Goal: Navigation & Orientation: Find specific page/section

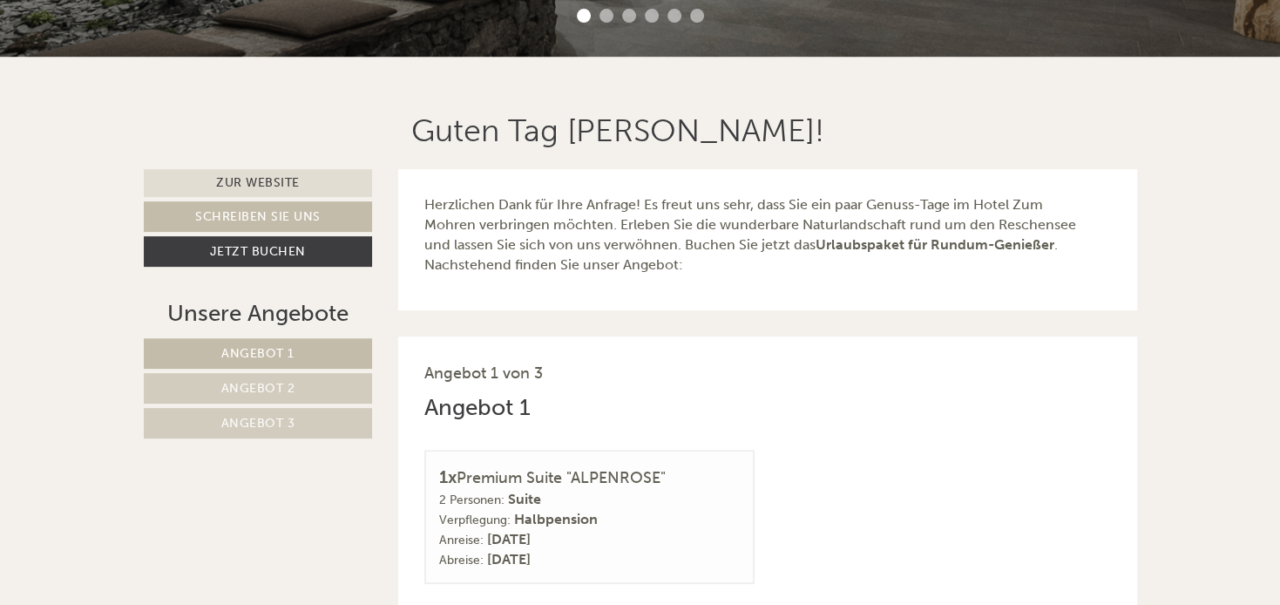
scroll to position [1149, 0]
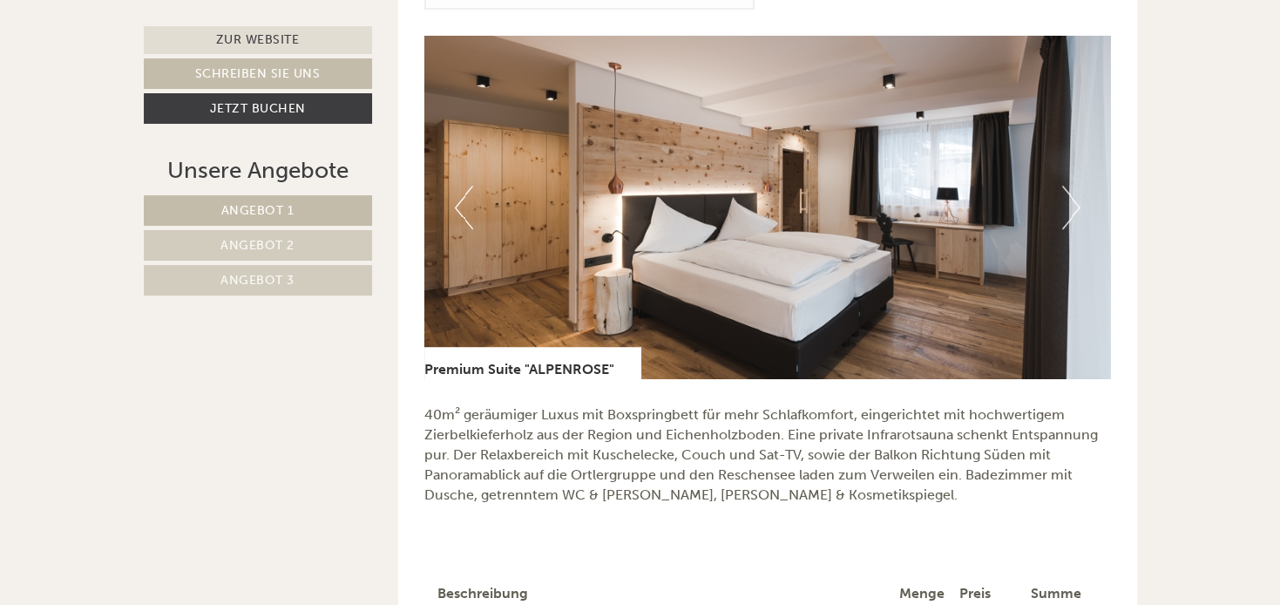
click at [1071, 201] on button "Next" at bounding box center [1071, 208] width 18 height 44
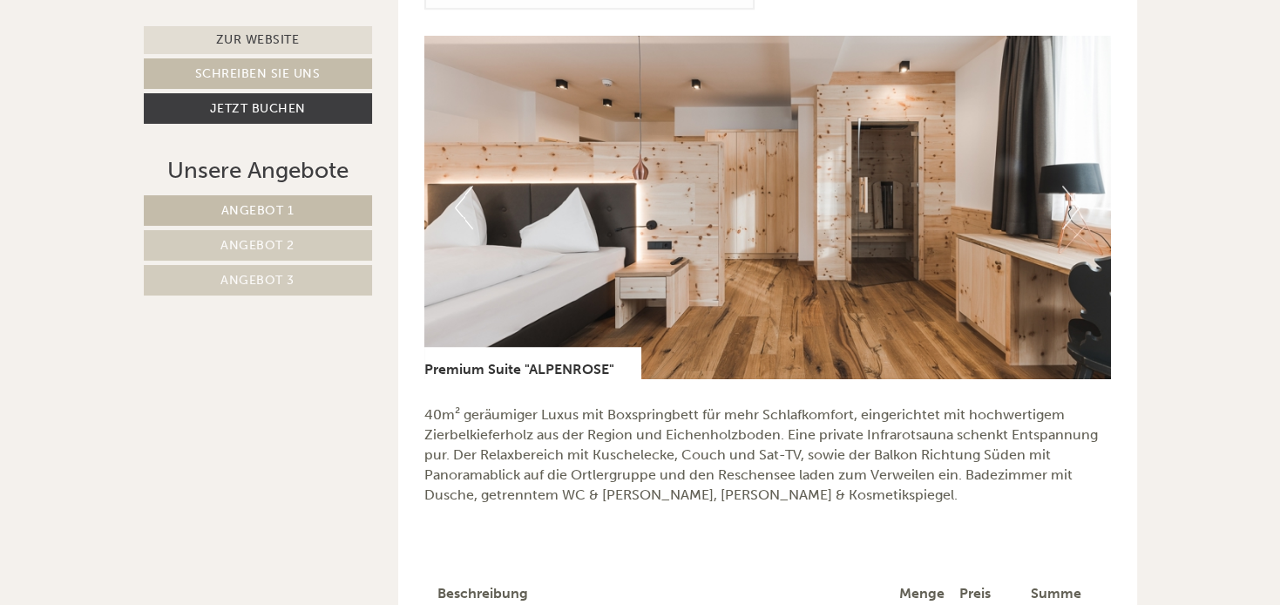
click at [1071, 201] on button "Next" at bounding box center [1071, 208] width 18 height 44
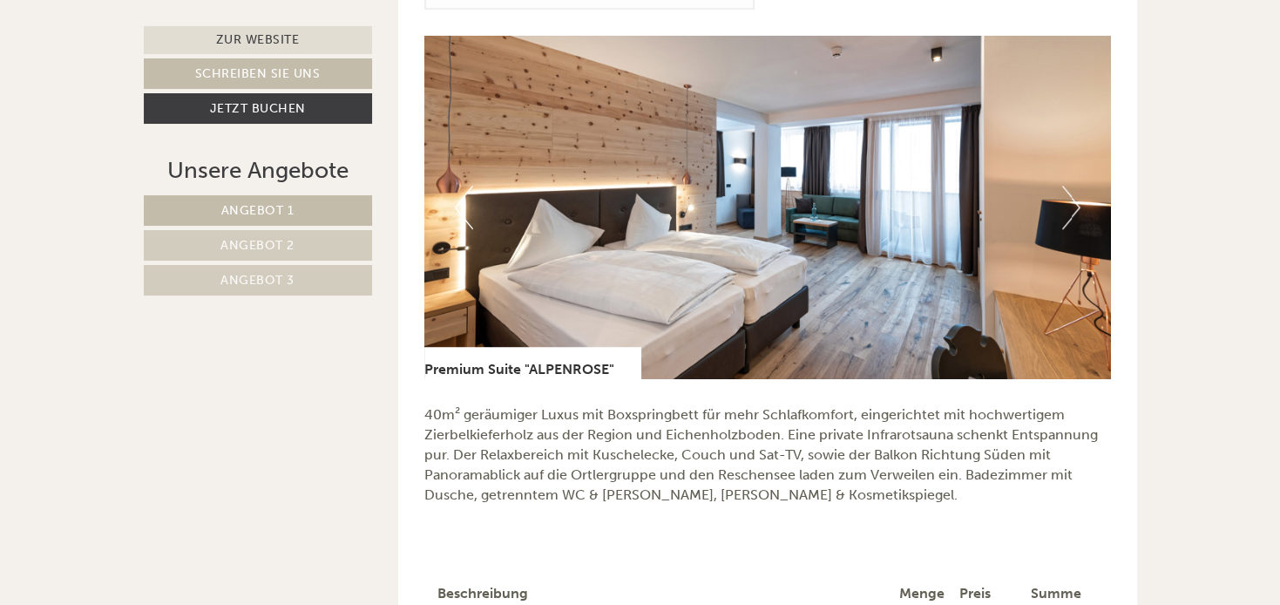
click at [1071, 201] on button "Next" at bounding box center [1071, 208] width 18 height 44
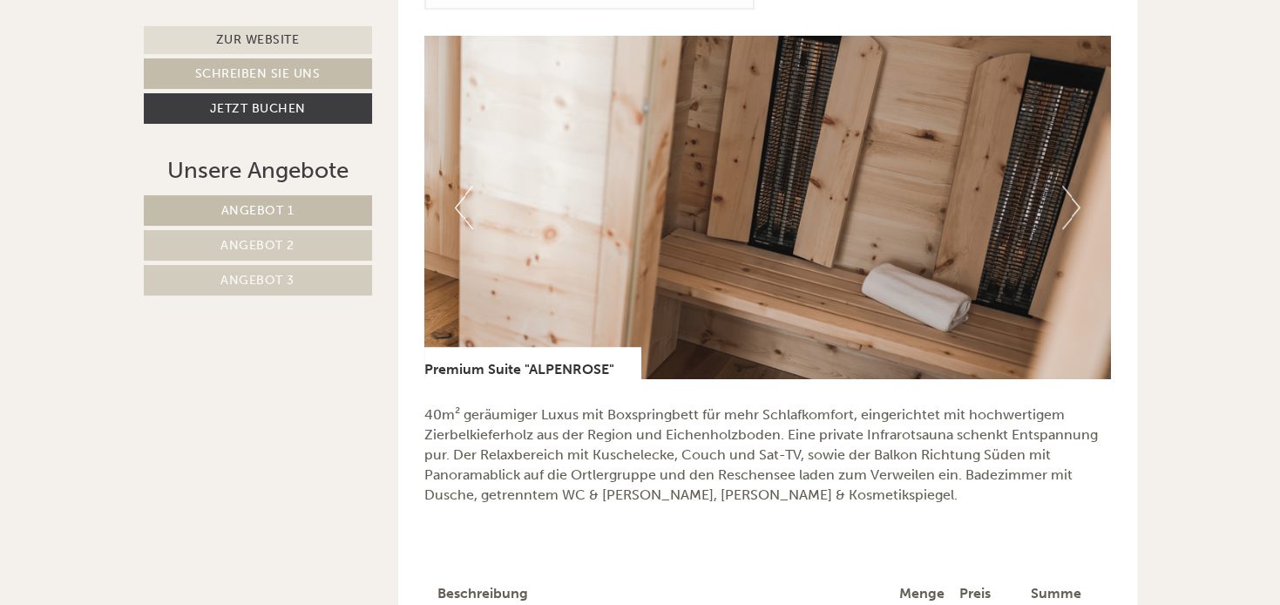
click at [1071, 201] on button "Next" at bounding box center [1071, 208] width 18 height 44
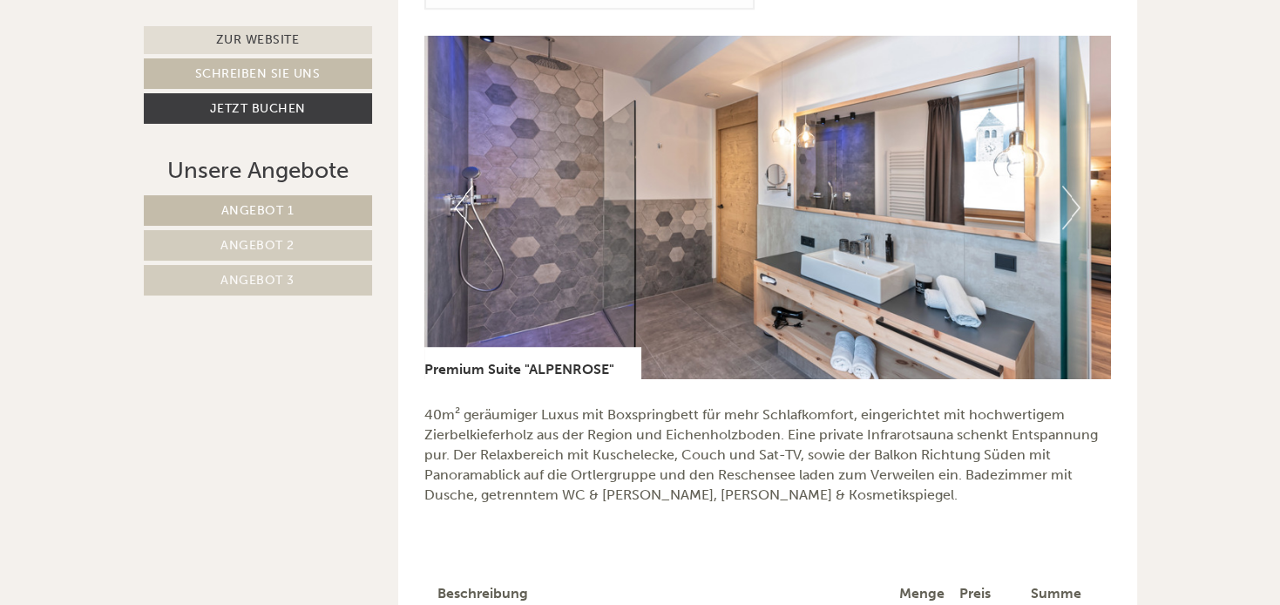
click at [458, 204] on button "Previous" at bounding box center [464, 208] width 18 height 44
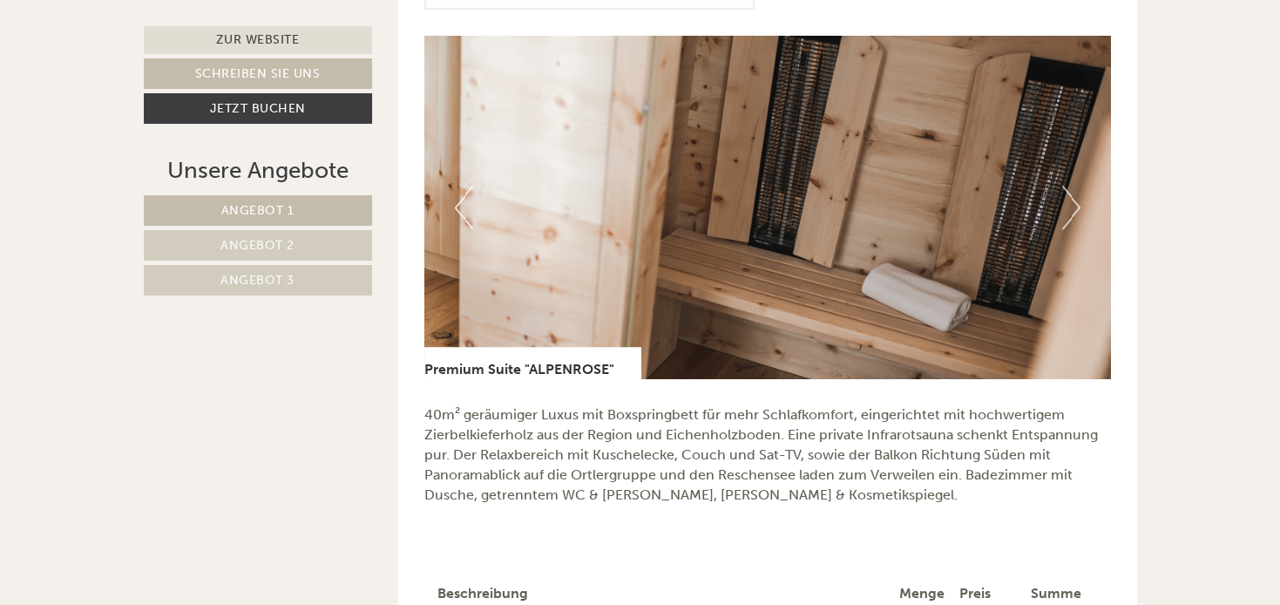
click at [1071, 200] on button "Next" at bounding box center [1071, 208] width 18 height 44
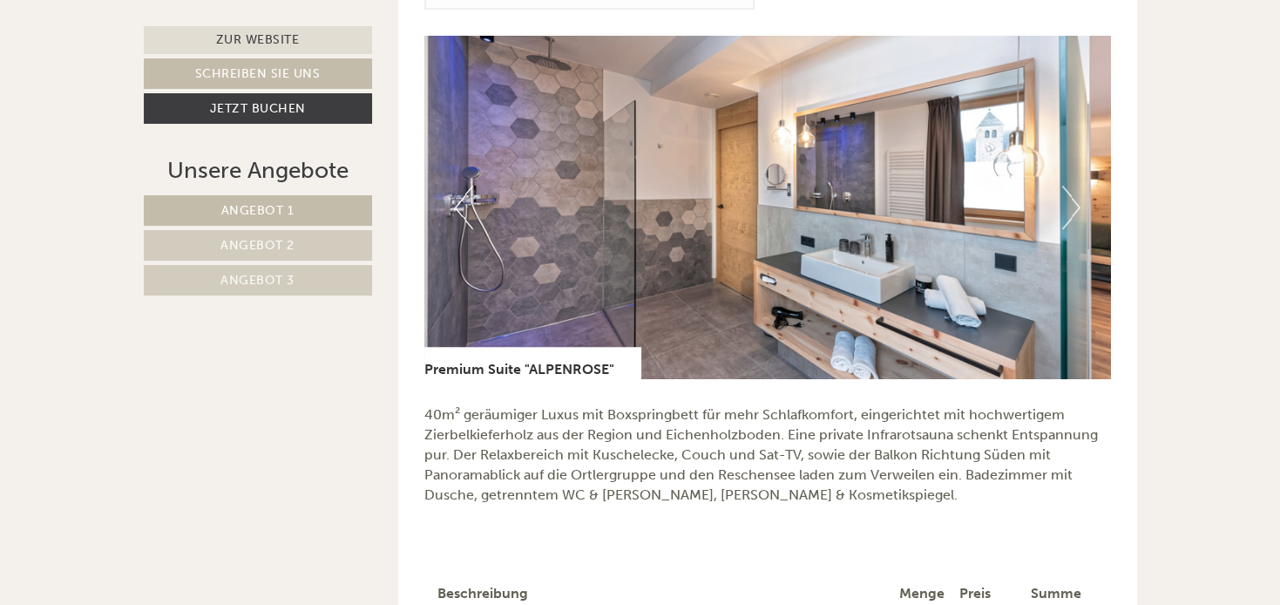
click at [1071, 200] on button "Next" at bounding box center [1071, 208] width 18 height 44
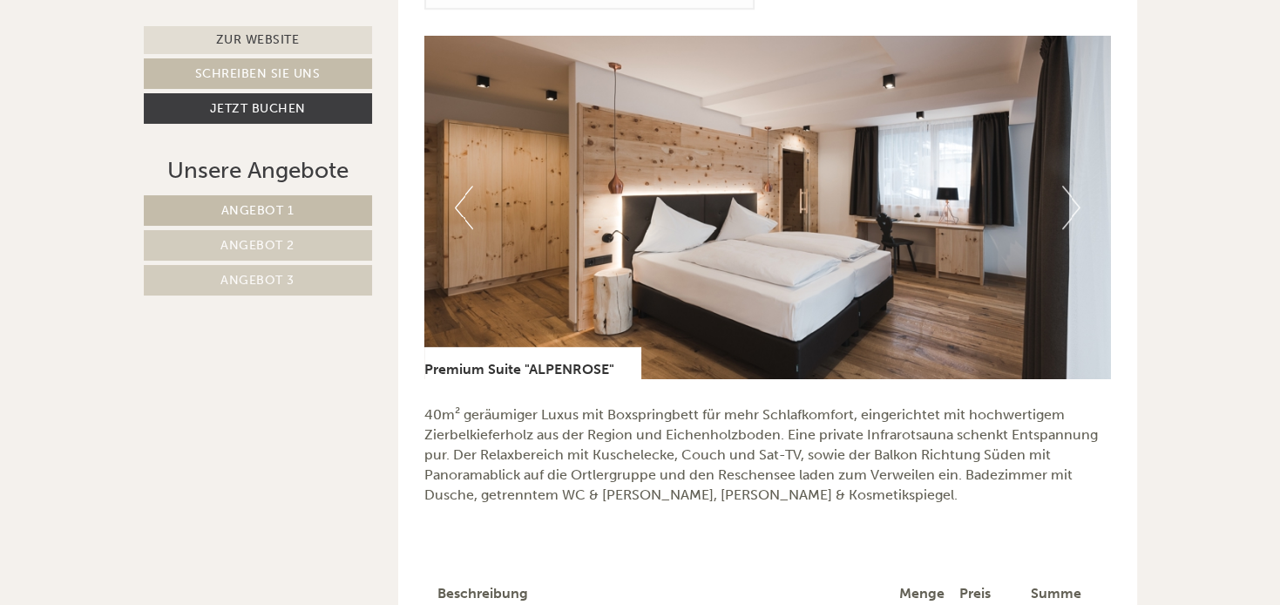
click at [1071, 200] on button "Next" at bounding box center [1071, 208] width 18 height 44
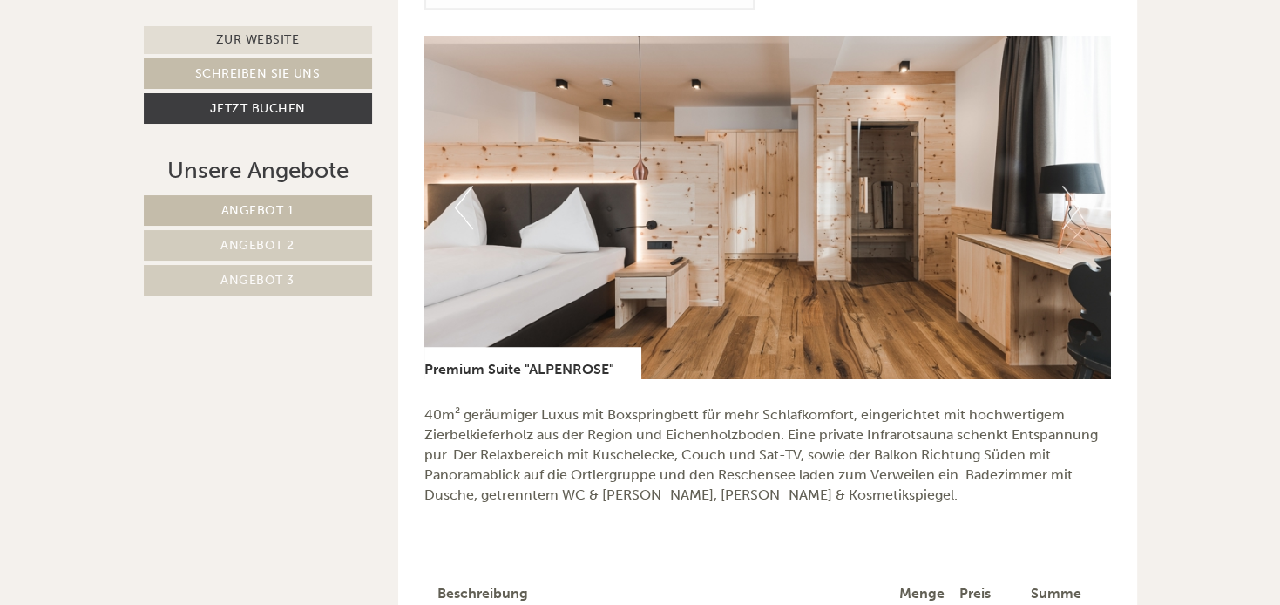
click at [1071, 200] on button "Next" at bounding box center [1071, 208] width 18 height 44
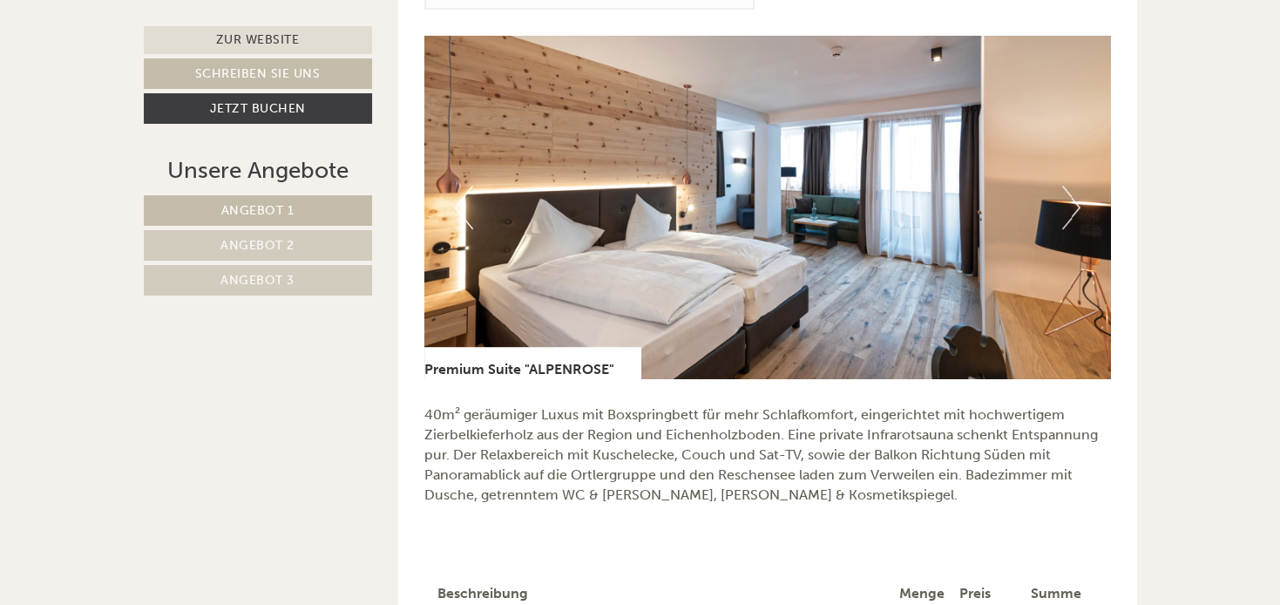
click at [1071, 200] on button "Next" at bounding box center [1071, 208] width 18 height 44
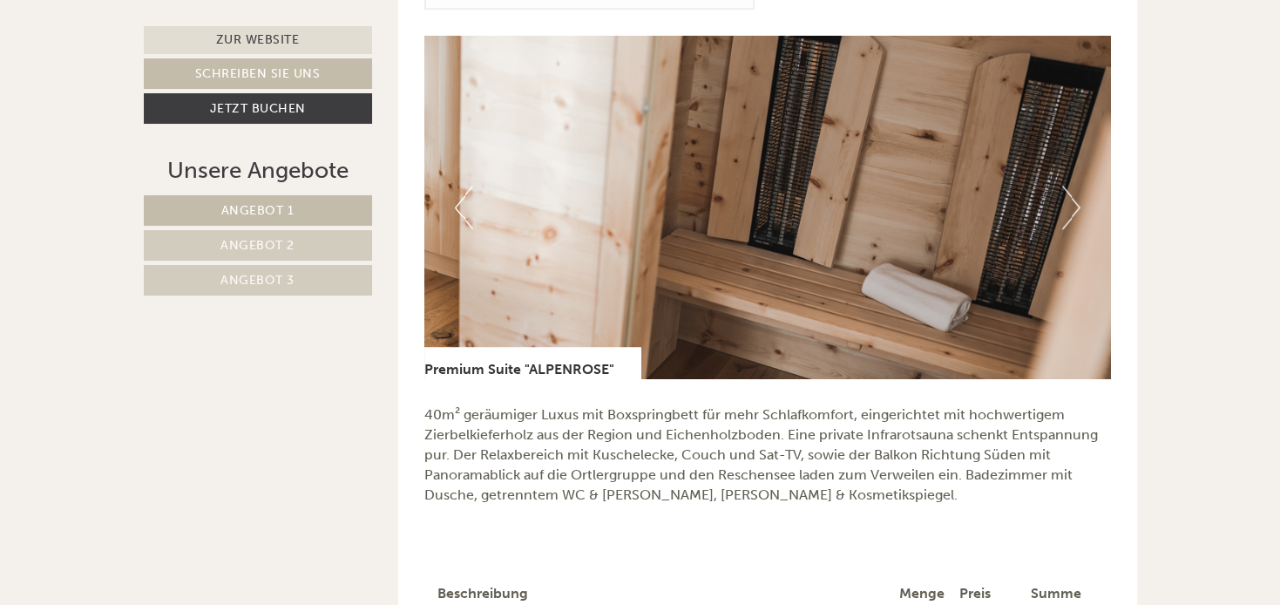
click at [1071, 200] on button "Next" at bounding box center [1071, 208] width 18 height 44
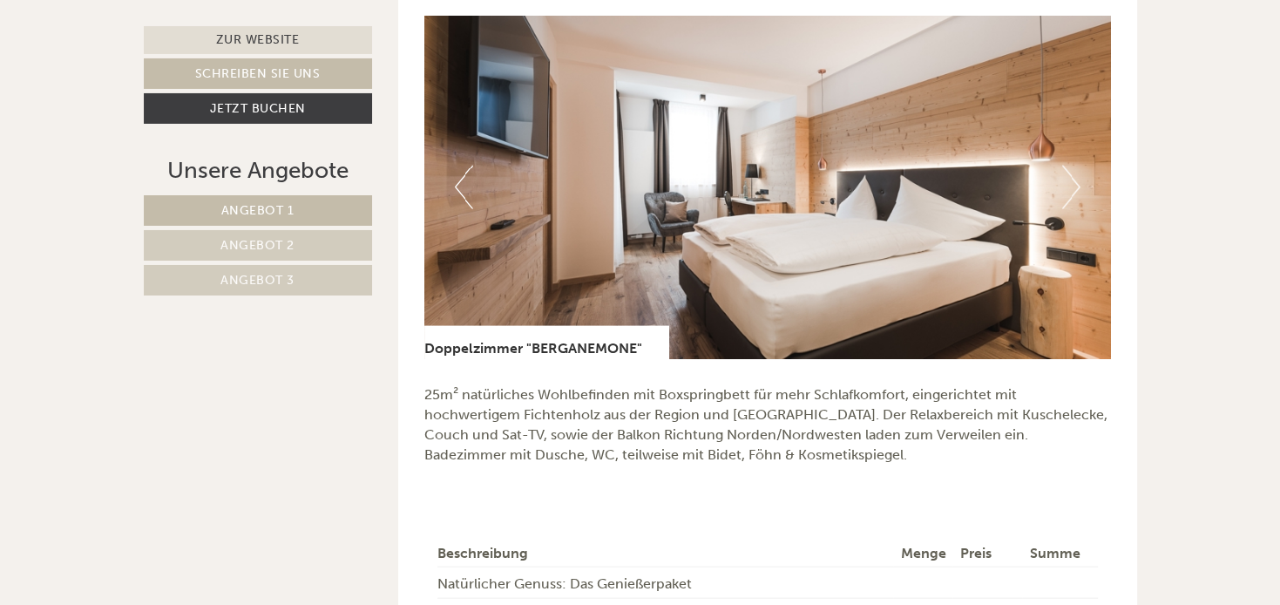
scroll to position [3463, 0]
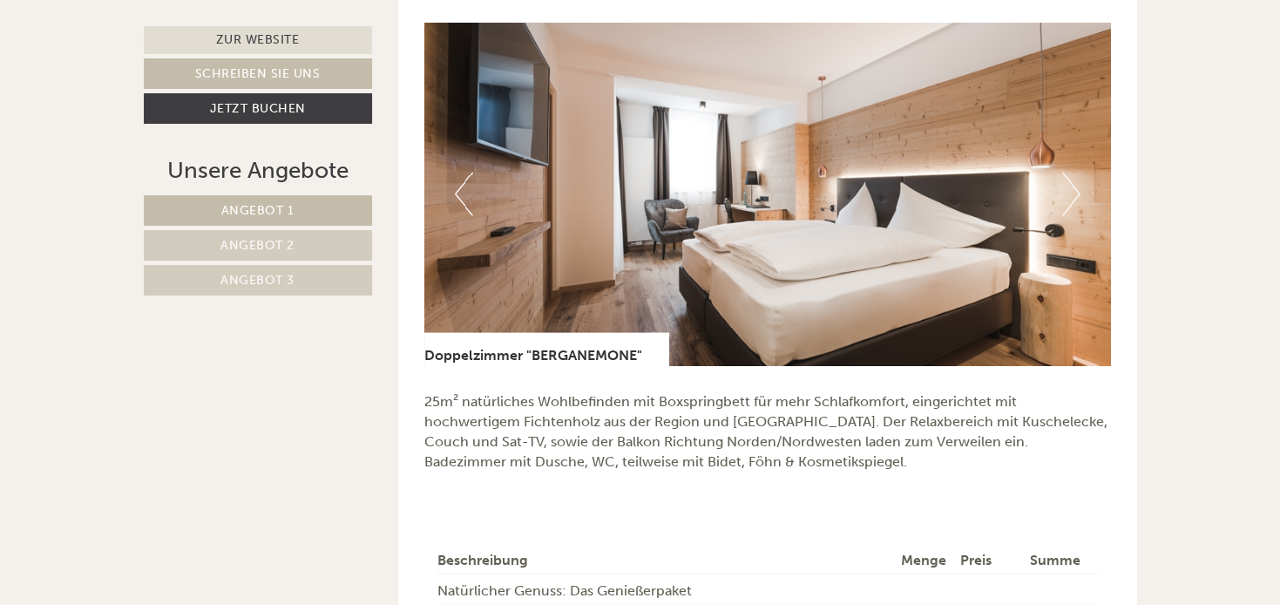
click at [1070, 188] on button "Next" at bounding box center [1071, 195] width 18 height 44
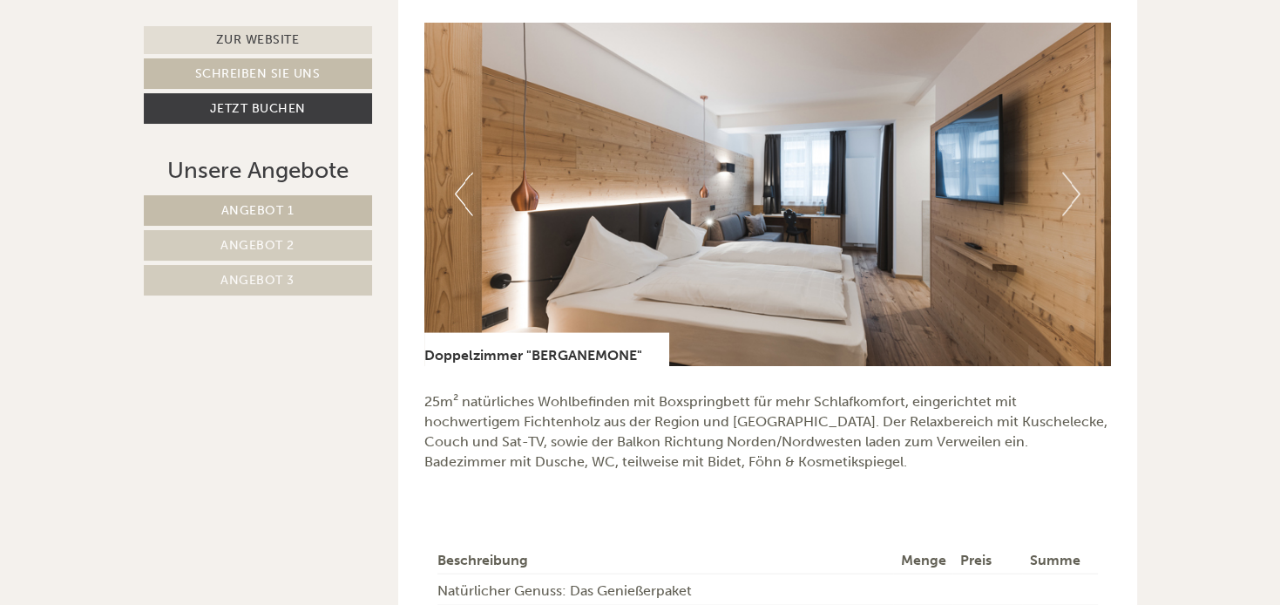
click at [1070, 188] on button "Next" at bounding box center [1071, 195] width 18 height 44
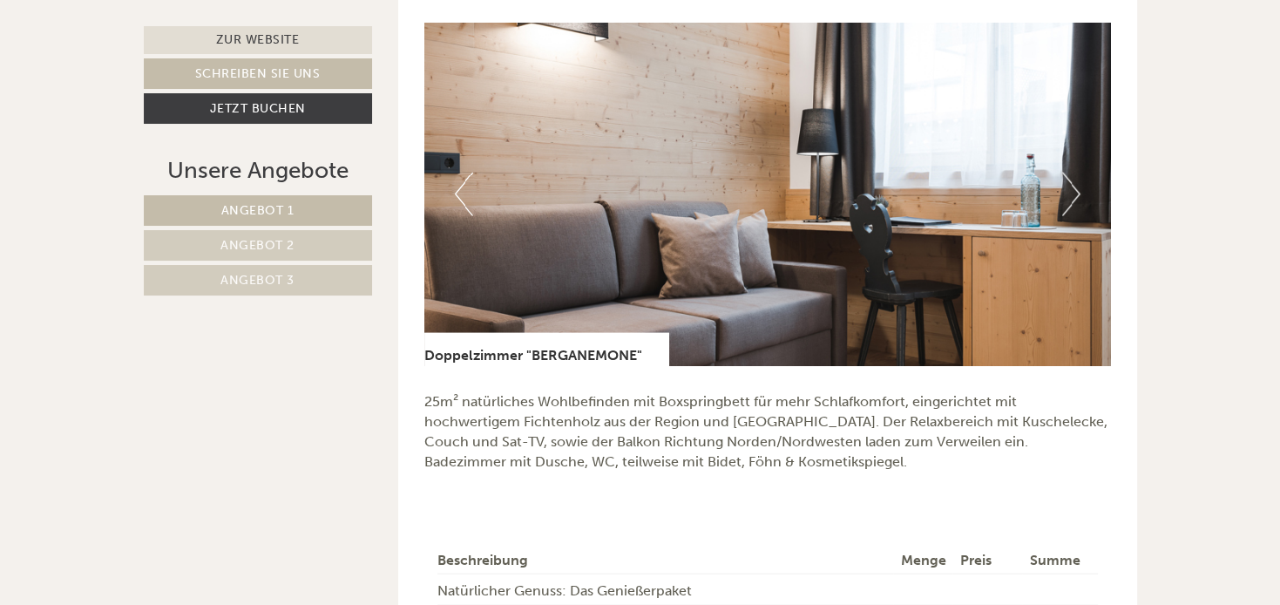
click at [1070, 188] on button "Next" at bounding box center [1071, 195] width 18 height 44
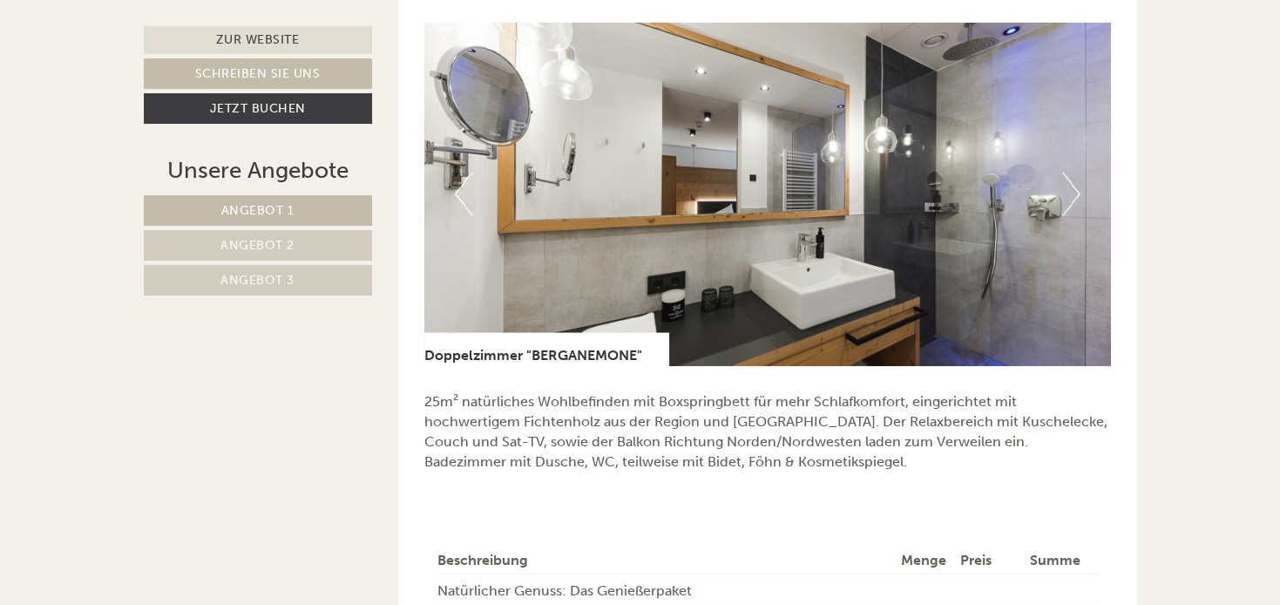
click at [1070, 188] on button "Next" at bounding box center [1071, 195] width 18 height 44
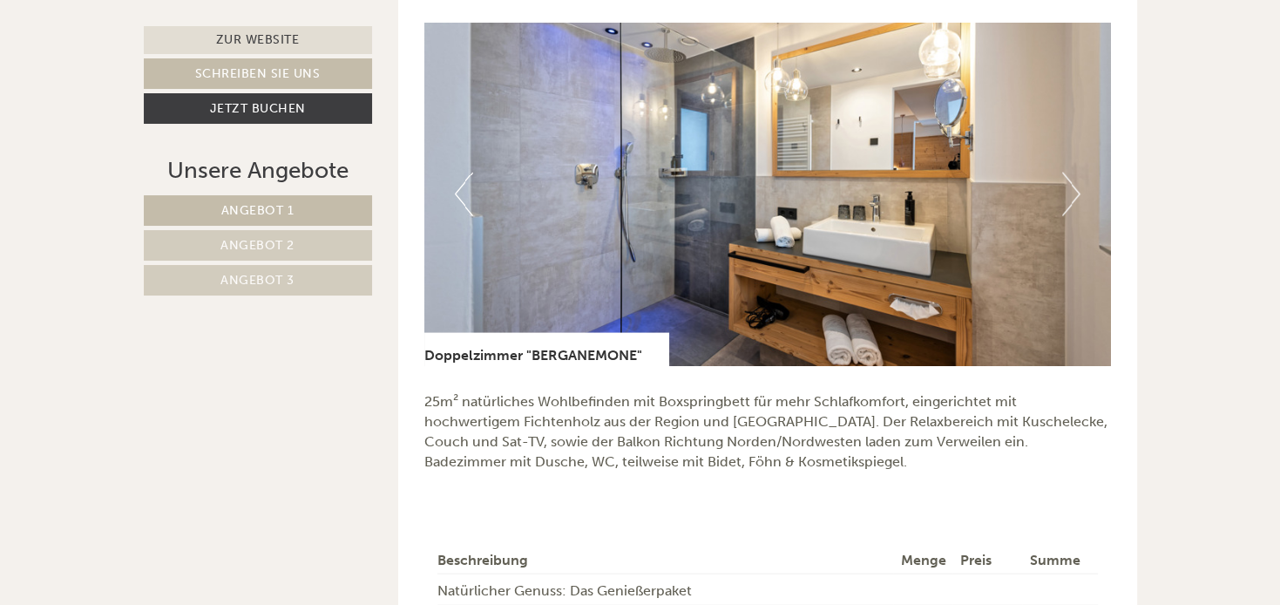
click at [1070, 188] on button "Next" at bounding box center [1071, 195] width 18 height 44
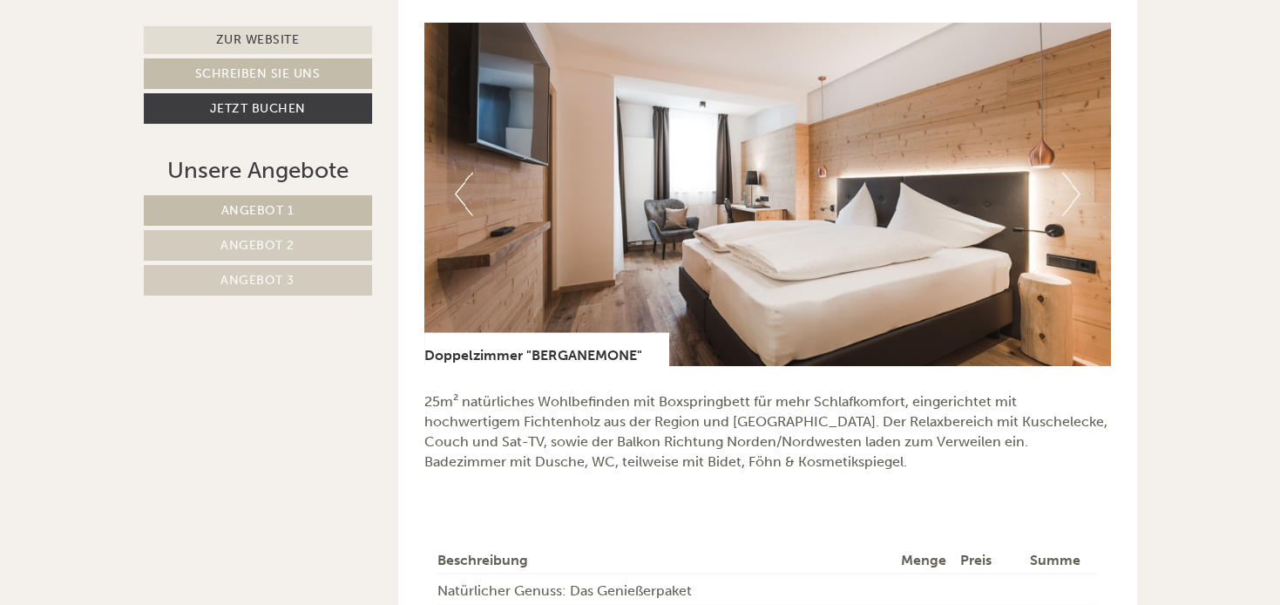
click at [1070, 188] on button "Next" at bounding box center [1071, 195] width 18 height 44
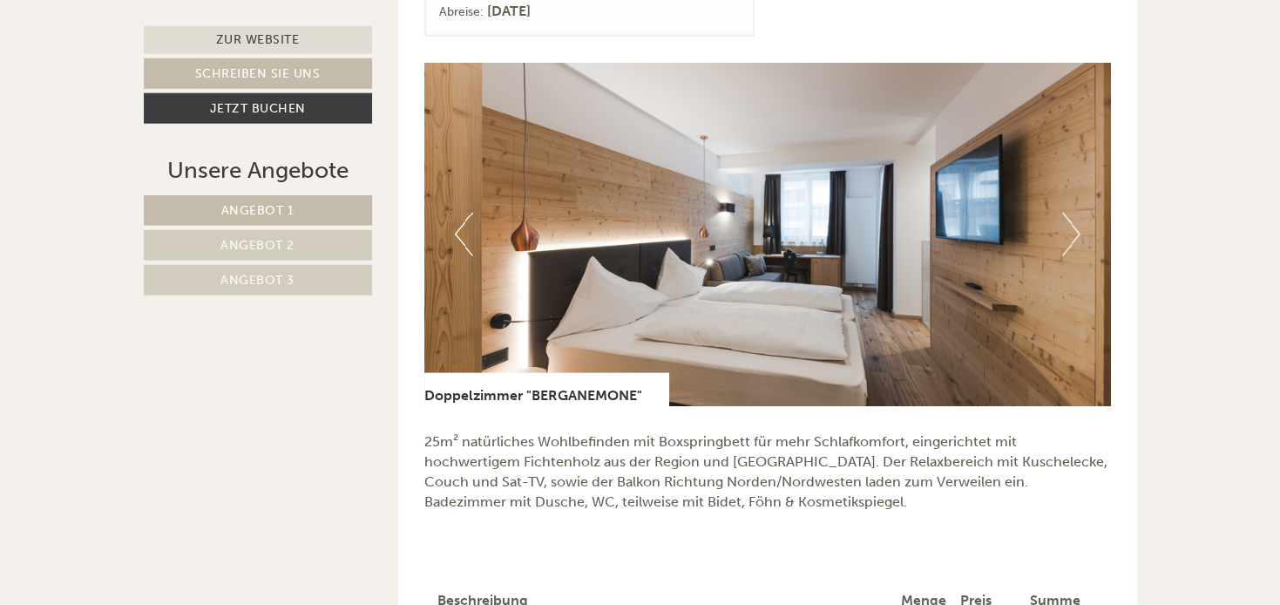
scroll to position [3409, 0]
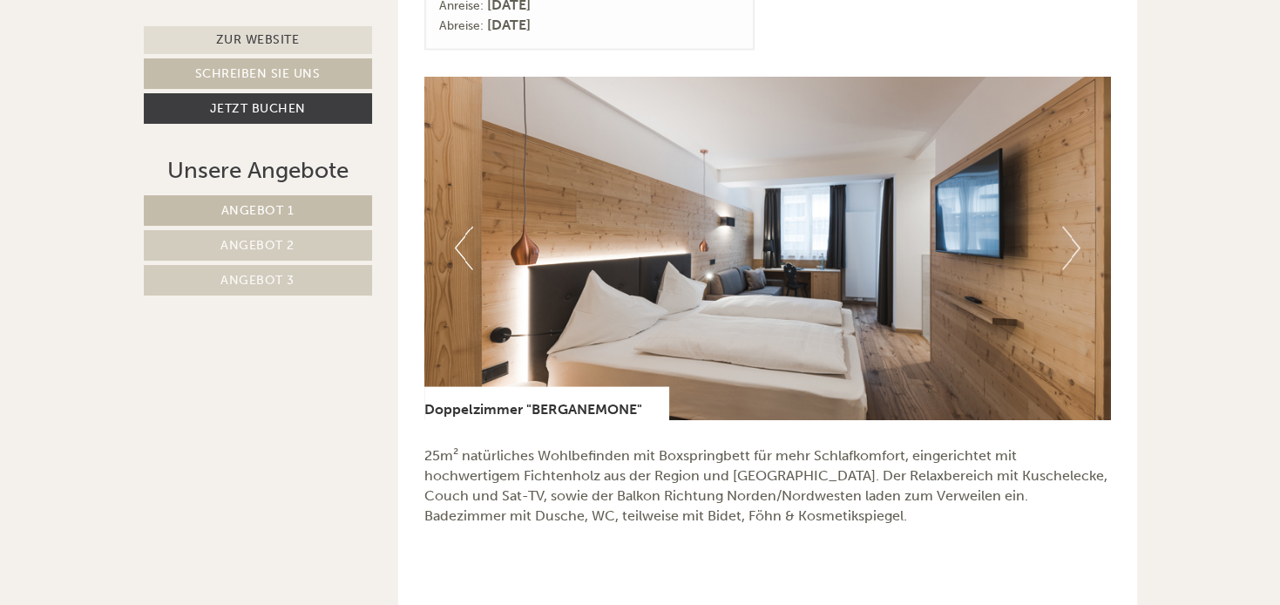
click at [1068, 241] on button "Next" at bounding box center [1071, 249] width 18 height 44
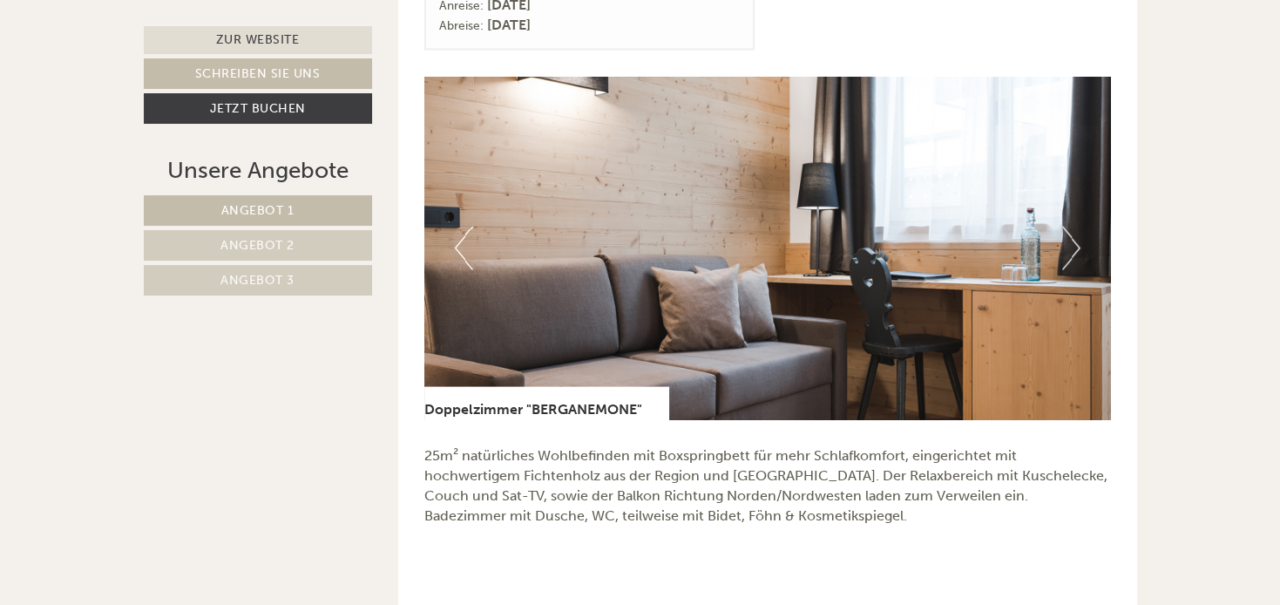
click at [1068, 241] on button "Next" at bounding box center [1071, 249] width 18 height 44
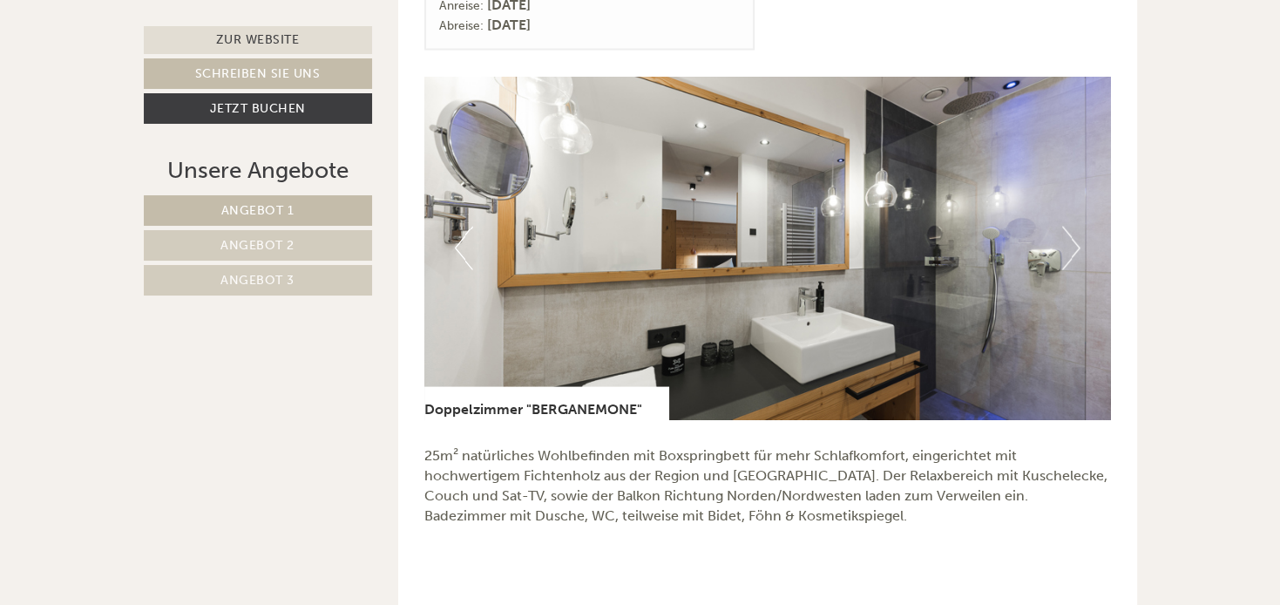
click at [1068, 241] on button "Next" at bounding box center [1071, 249] width 18 height 44
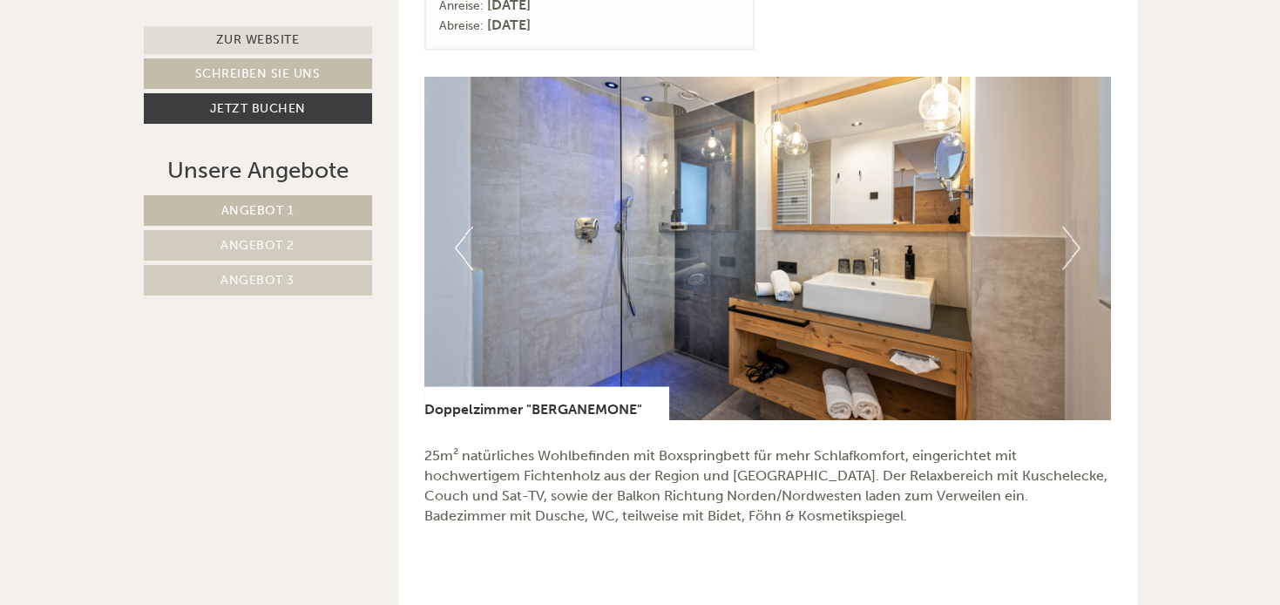
click at [1068, 241] on button "Next" at bounding box center [1071, 249] width 18 height 44
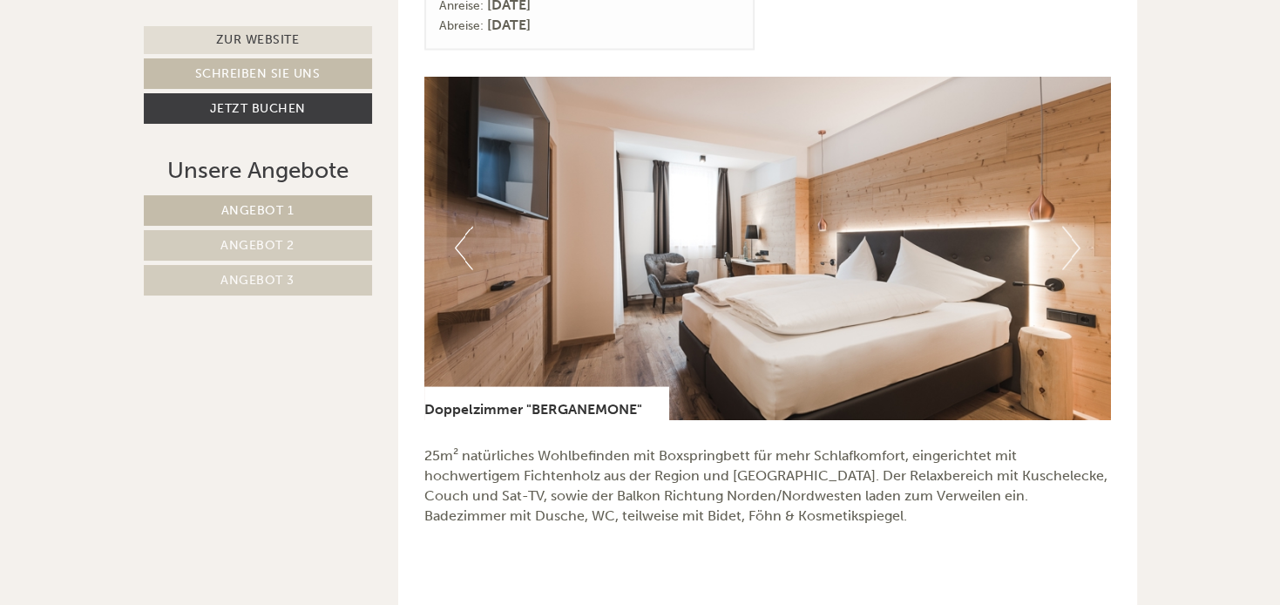
click at [1068, 241] on button "Next" at bounding box center [1071, 249] width 18 height 44
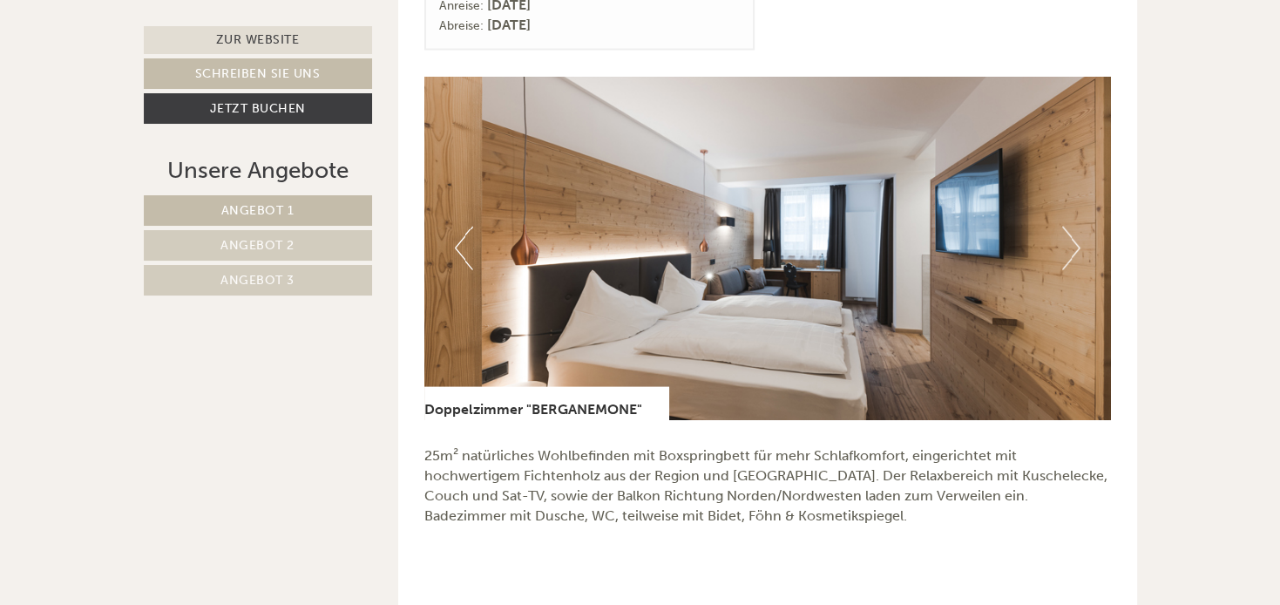
click at [1068, 241] on button "Next" at bounding box center [1071, 249] width 18 height 44
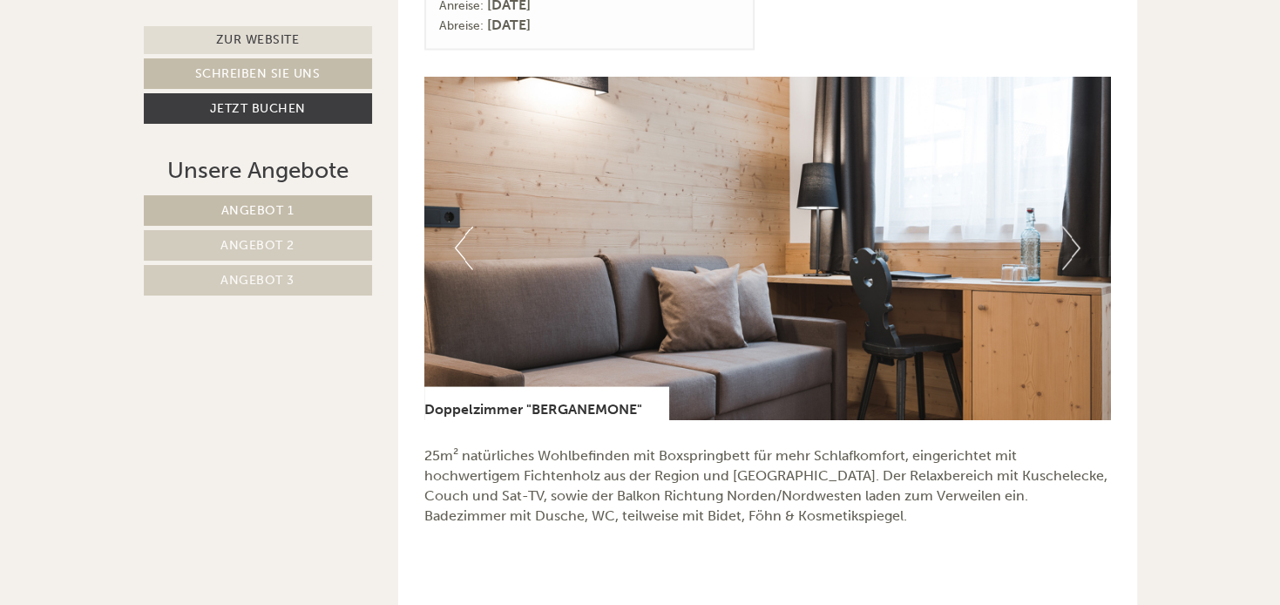
click at [1068, 241] on button "Next" at bounding box center [1071, 249] width 18 height 44
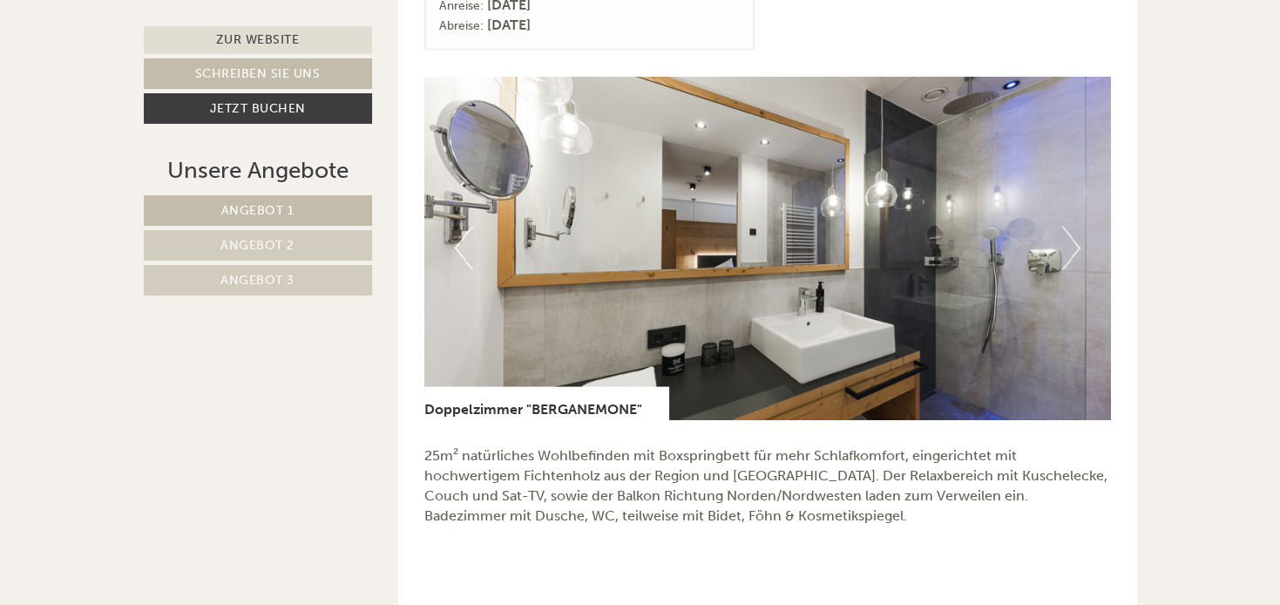
click at [1068, 241] on button "Next" at bounding box center [1071, 249] width 18 height 44
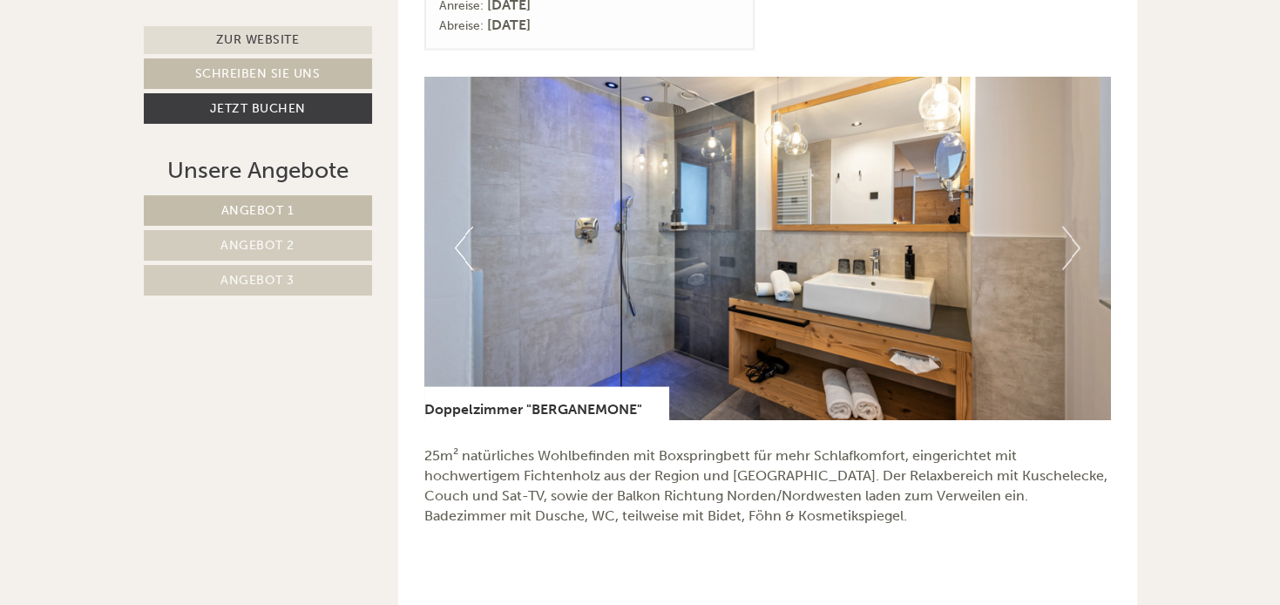
click at [1068, 241] on button "Next" at bounding box center [1071, 249] width 18 height 44
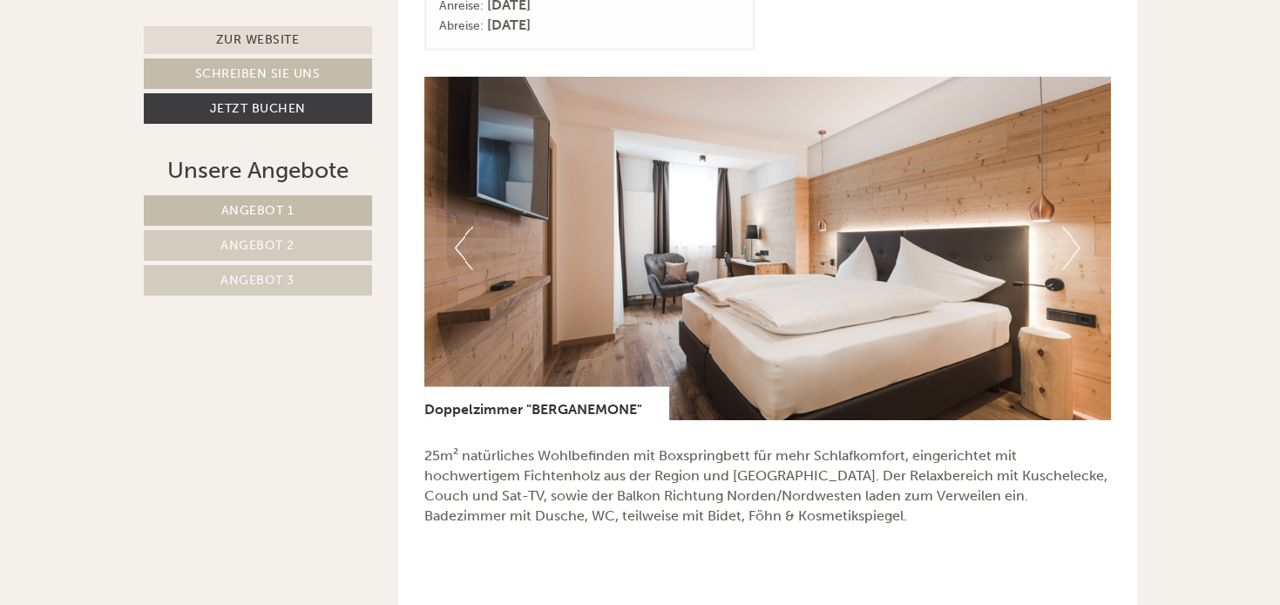
click at [1068, 241] on button "Next" at bounding box center [1071, 249] width 18 height 44
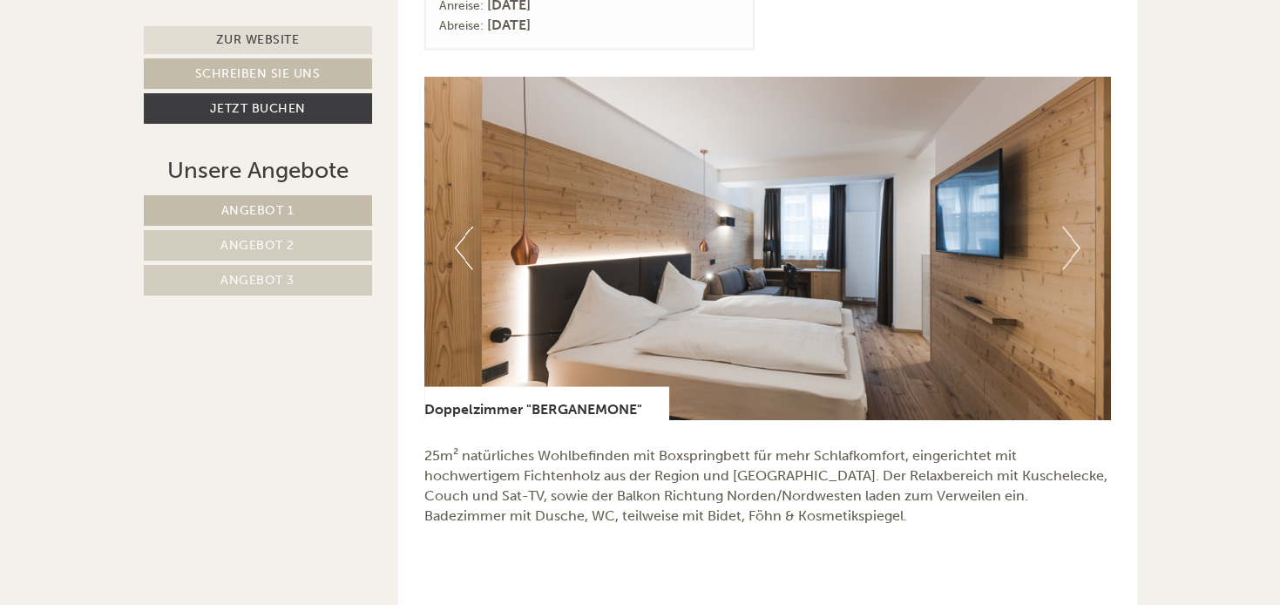
click at [1068, 241] on button "Next" at bounding box center [1071, 249] width 18 height 44
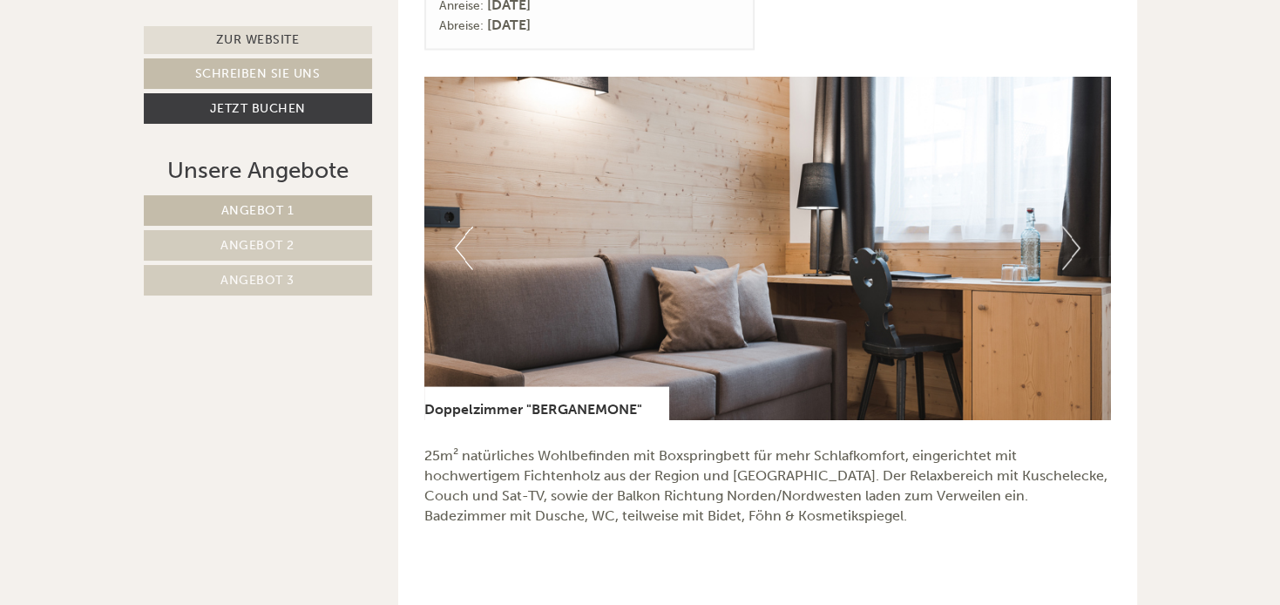
click at [1068, 241] on button "Next" at bounding box center [1071, 249] width 18 height 44
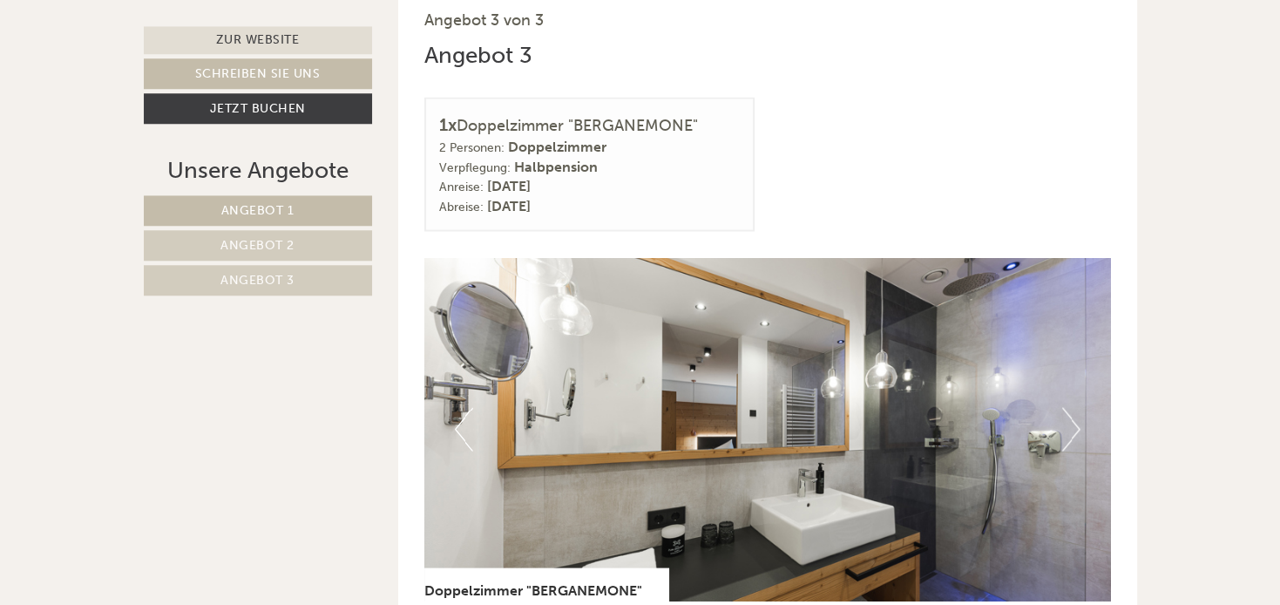
scroll to position [3233, 0]
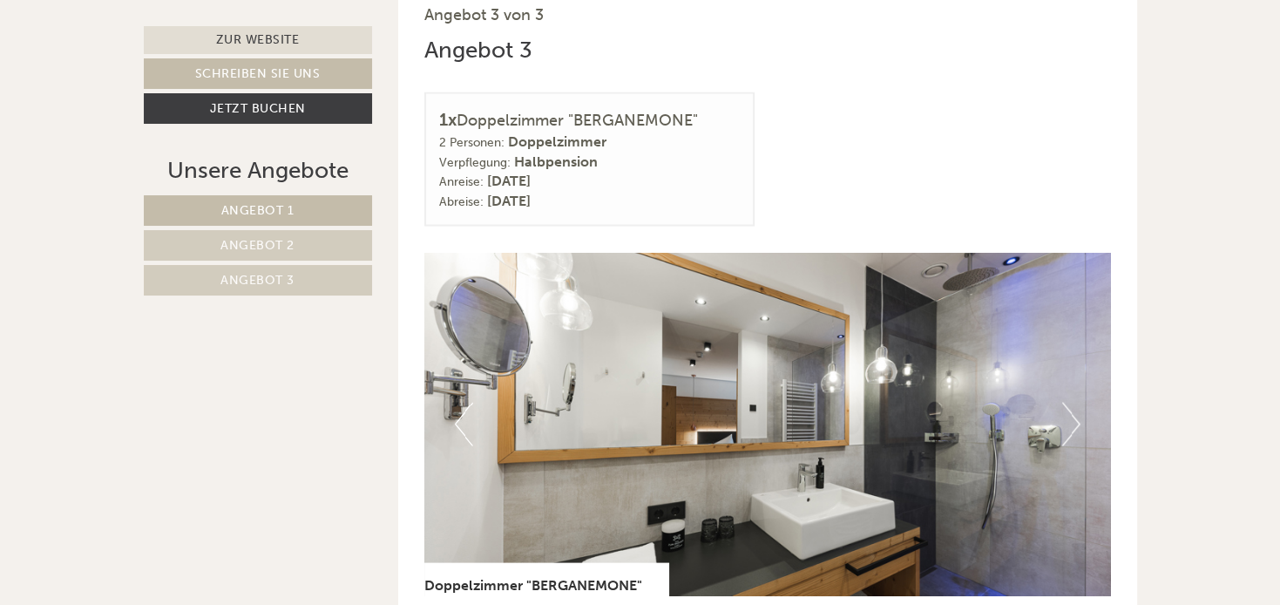
click at [1067, 417] on button "Next" at bounding box center [1071, 425] width 18 height 44
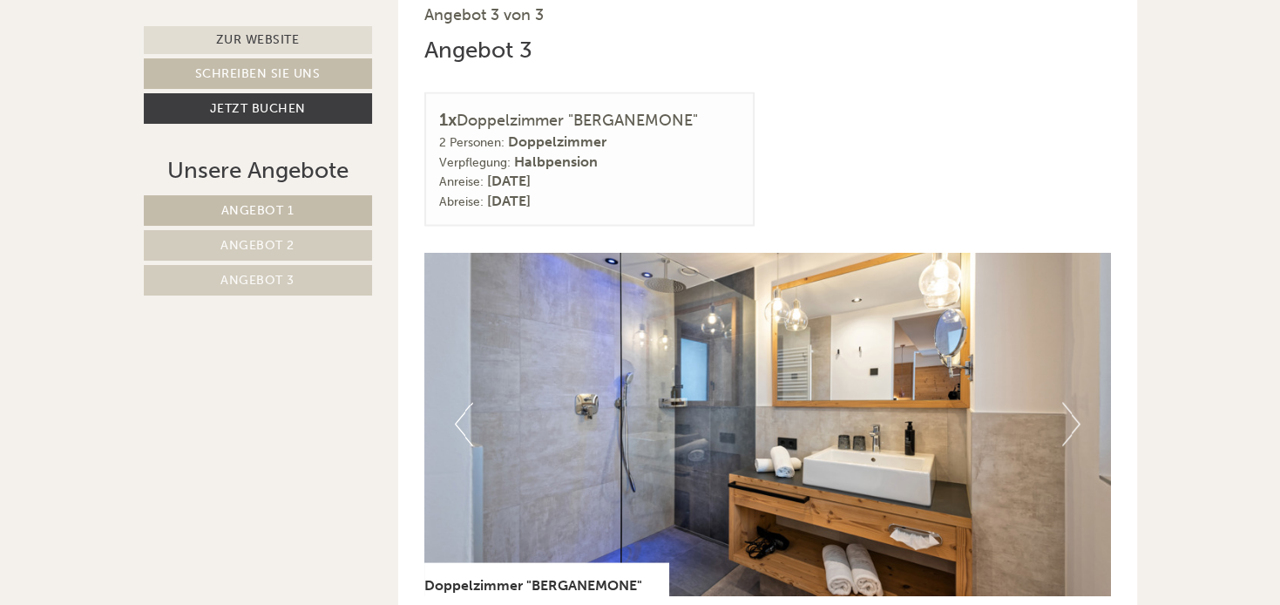
click at [1067, 417] on button "Next" at bounding box center [1071, 425] width 18 height 44
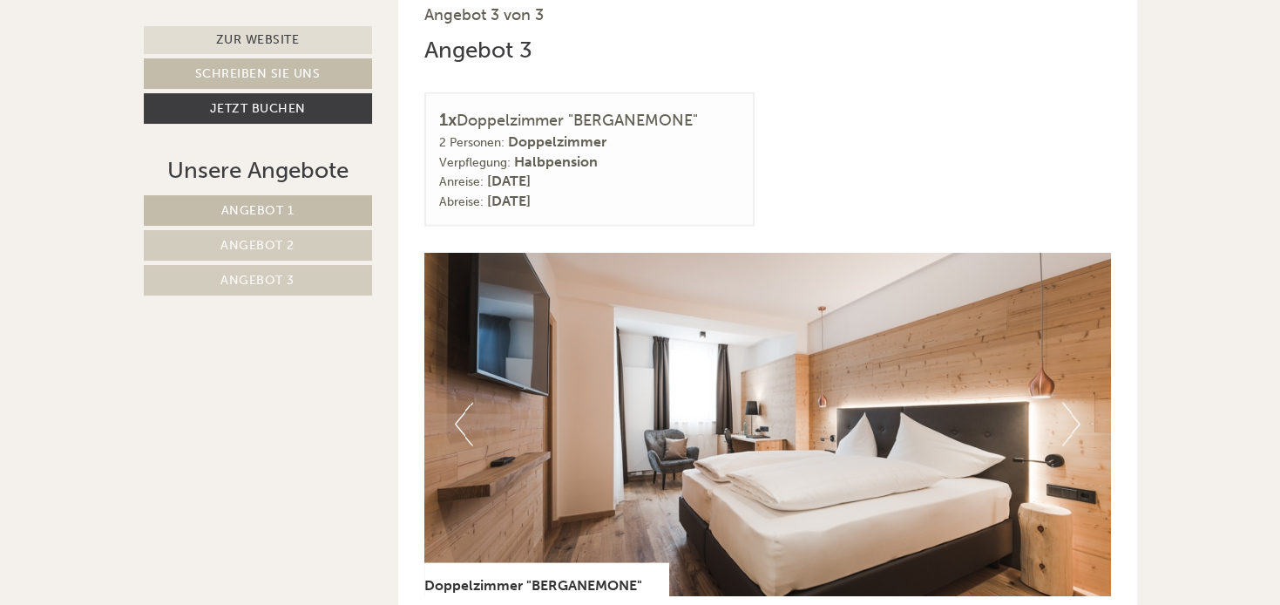
click at [1067, 417] on button "Next" at bounding box center [1071, 425] width 18 height 44
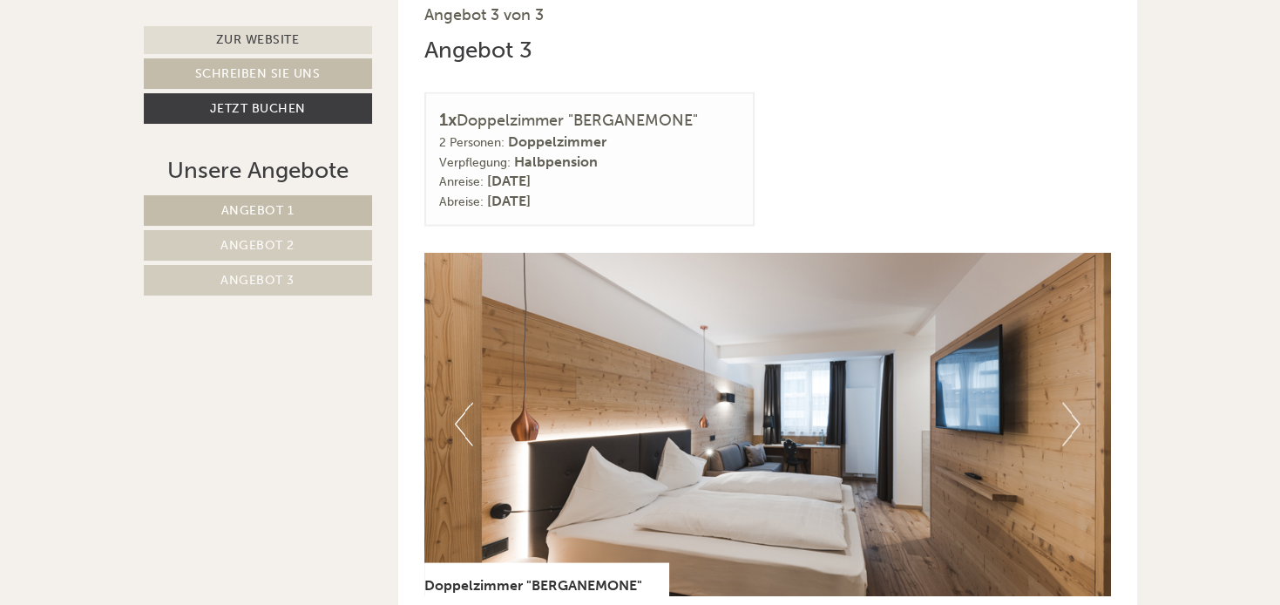
click at [1067, 417] on button "Next" at bounding box center [1071, 425] width 18 height 44
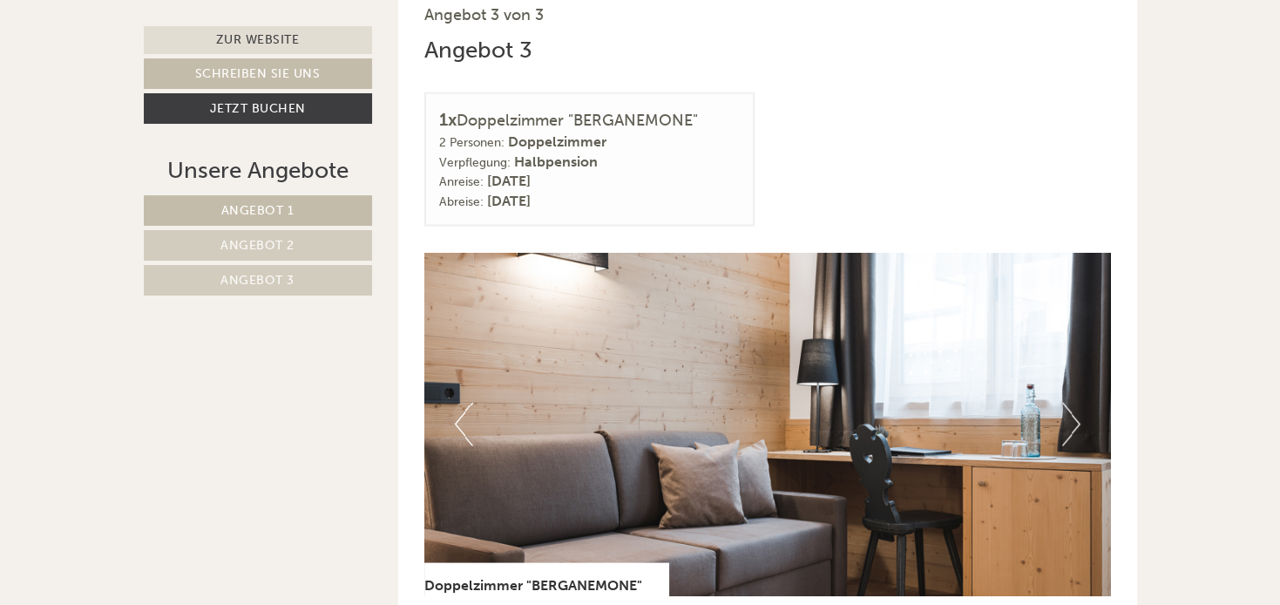
click at [1067, 417] on button "Next" at bounding box center [1071, 425] width 18 height 44
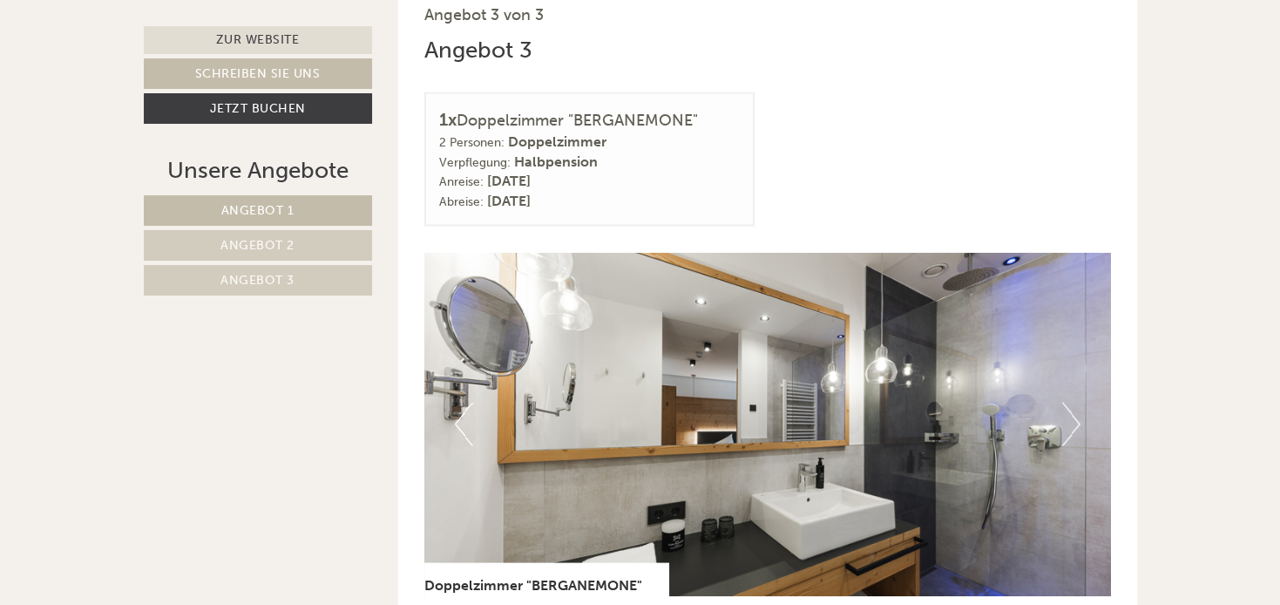
click at [1067, 417] on button "Next" at bounding box center [1071, 425] width 18 height 44
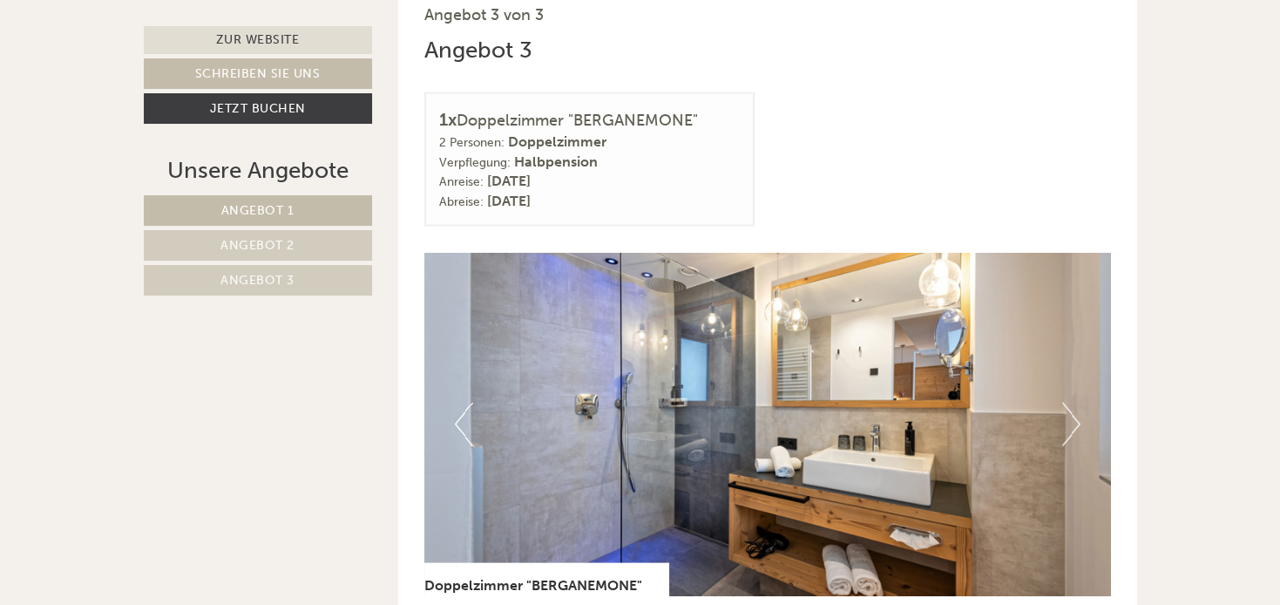
click at [1067, 417] on button "Next" at bounding box center [1071, 425] width 18 height 44
